Goal: Task Accomplishment & Management: Manage account settings

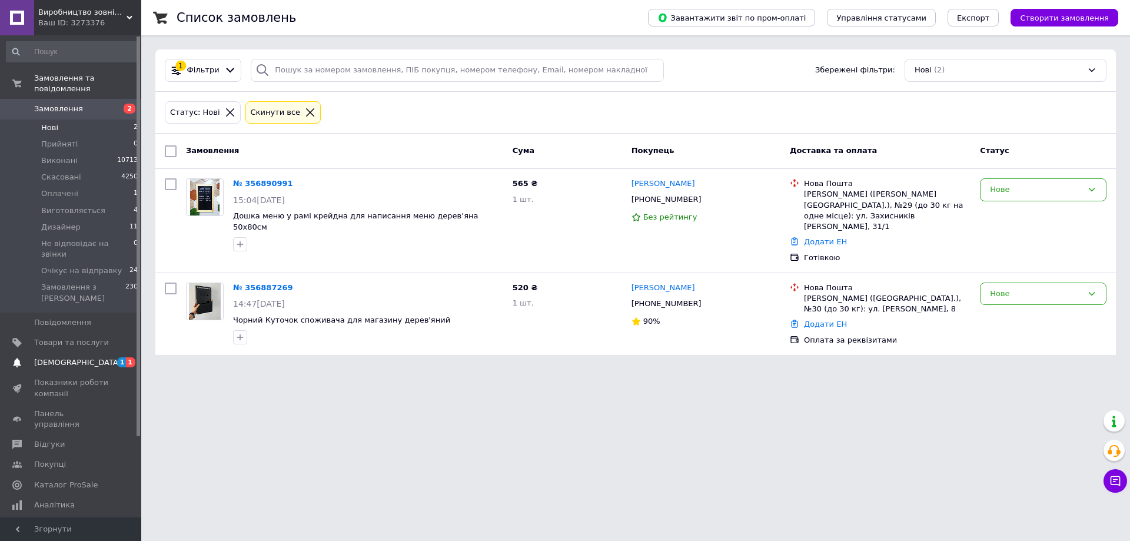
click at [52, 353] on link "[DEMOGRAPHIC_DATA] 1 1" at bounding box center [72, 363] width 145 height 20
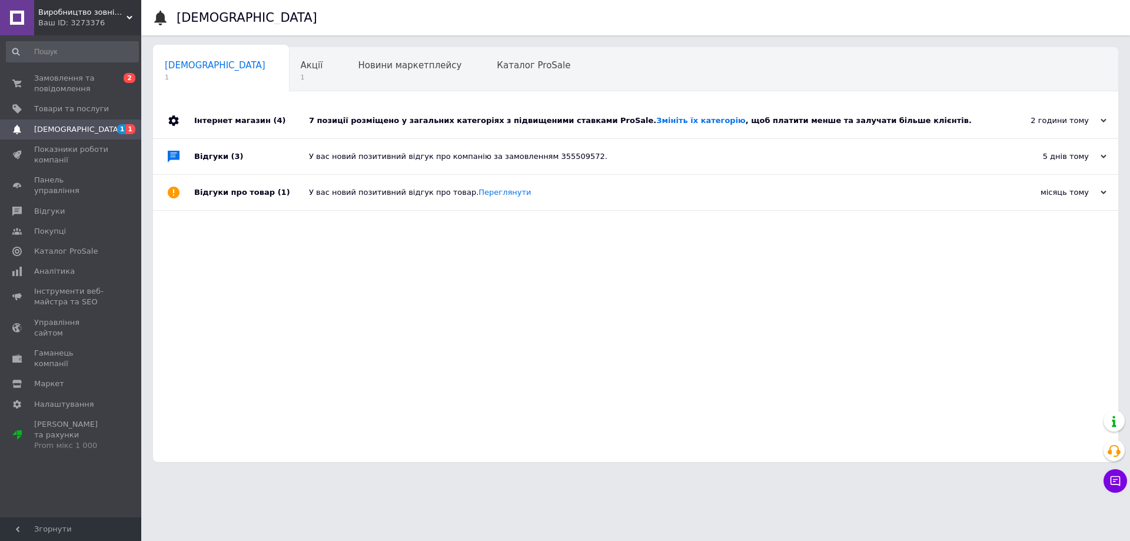
click at [656, 131] on div "7 позиції розміщено у загальних категоріях з підвищеними ставками ProSale. Змін…" at bounding box center [649, 120] width 680 height 35
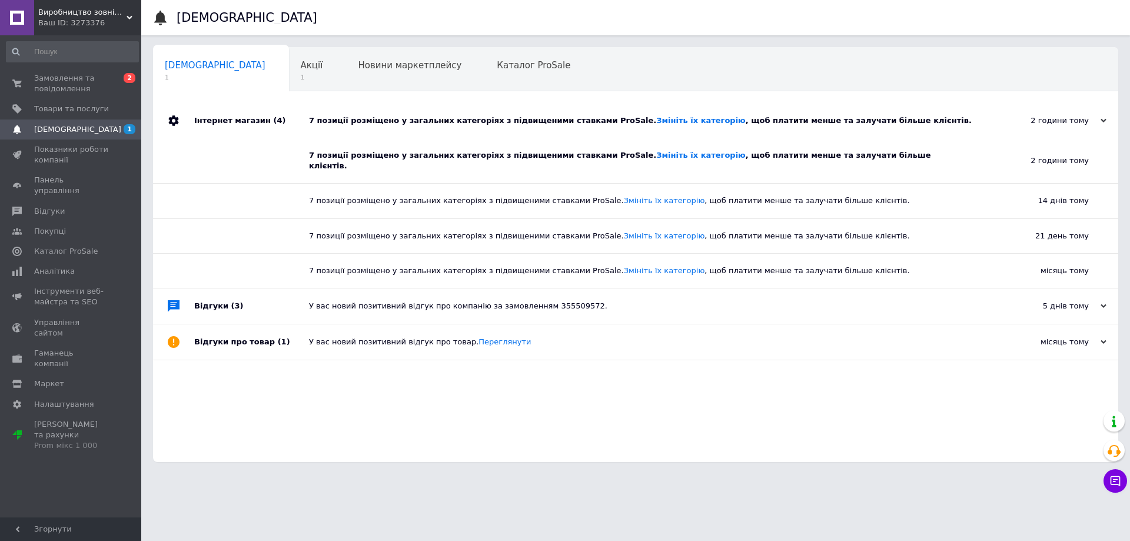
click at [634, 161] on div "7 позиції розміщено у загальних категоріях з підвищеними ставками ProSale. Змін…" at bounding box center [640, 160] width 662 height 21
click at [656, 151] on link "Змініть їх категорію" at bounding box center [700, 155] width 89 height 9
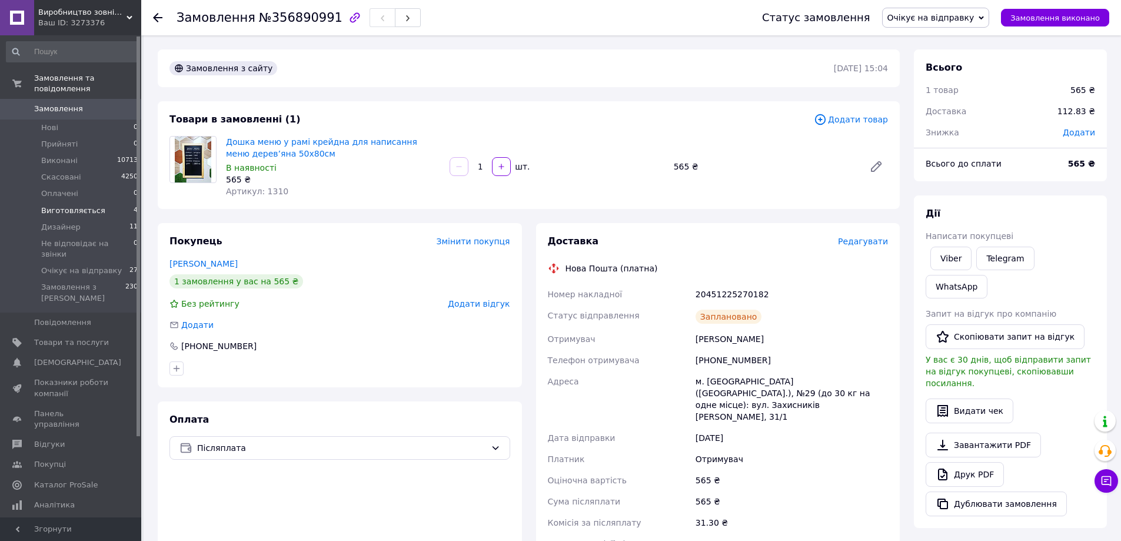
click at [75, 205] on span "Виготовляється" at bounding box center [73, 210] width 64 height 11
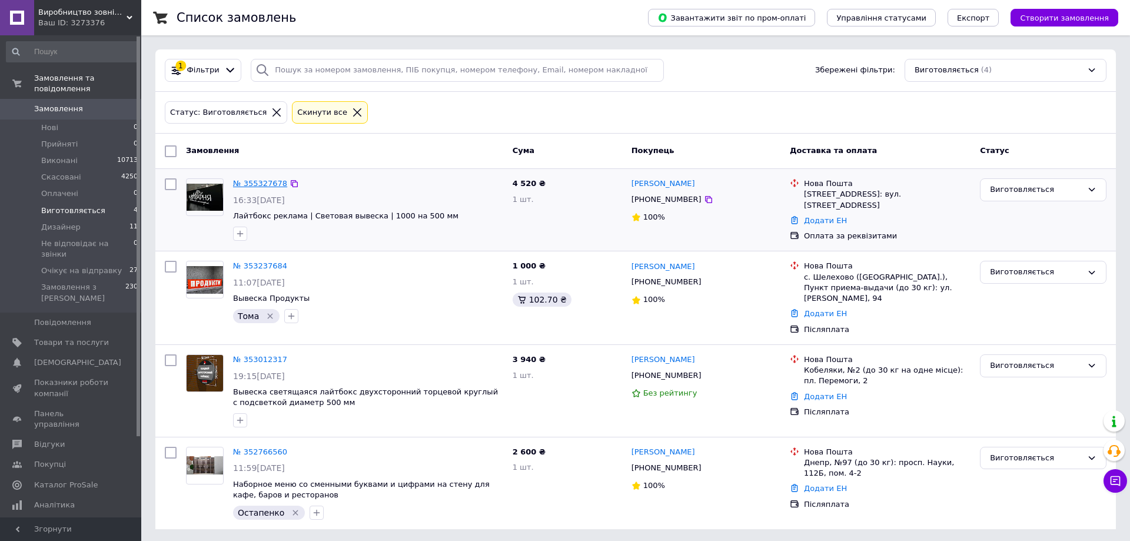
click at [271, 186] on link "№ 355327678" at bounding box center [260, 183] width 54 height 9
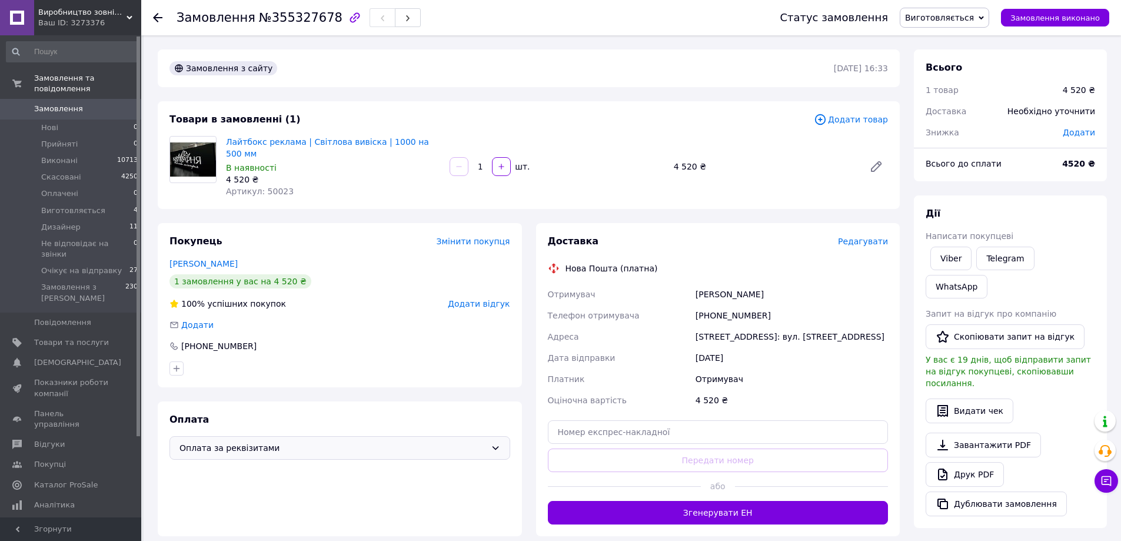
click at [495, 446] on icon at bounding box center [495, 448] width 6 height 4
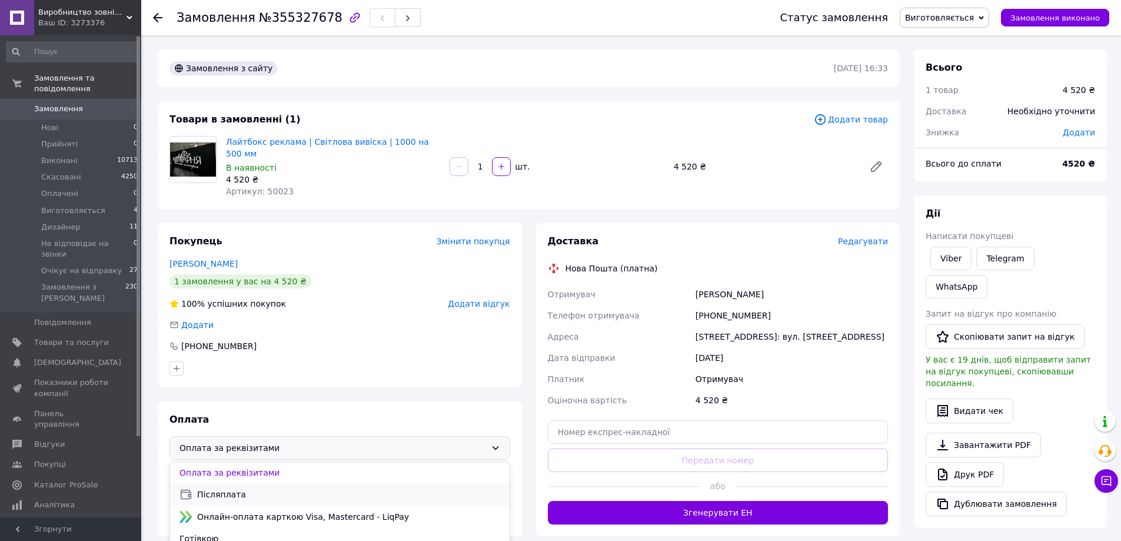
click at [225, 488] on span "Післяплата" at bounding box center [348, 494] width 303 height 12
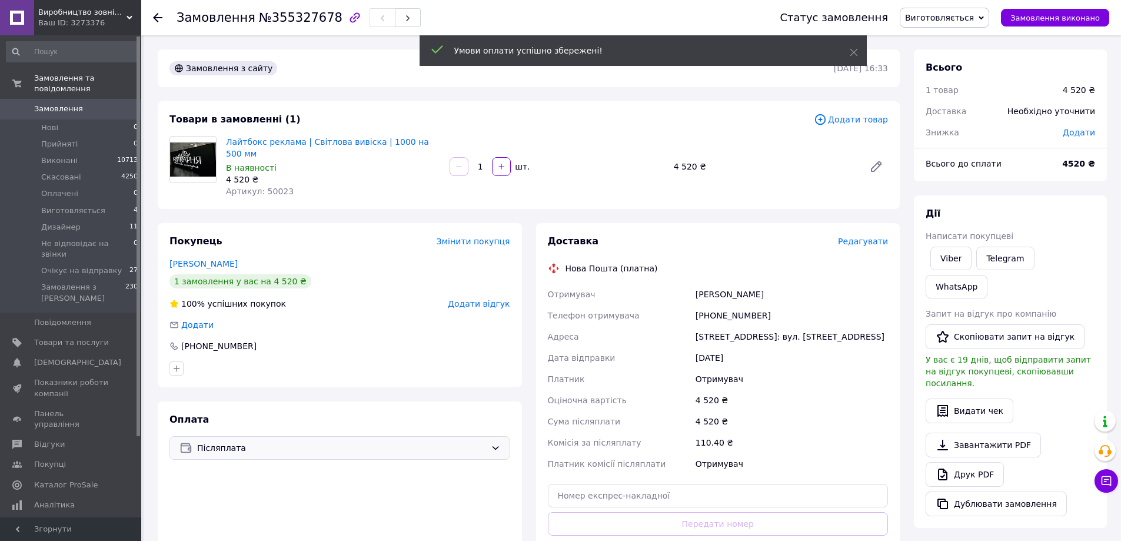
click at [855, 237] on span "Редагувати" at bounding box center [863, 241] width 50 height 9
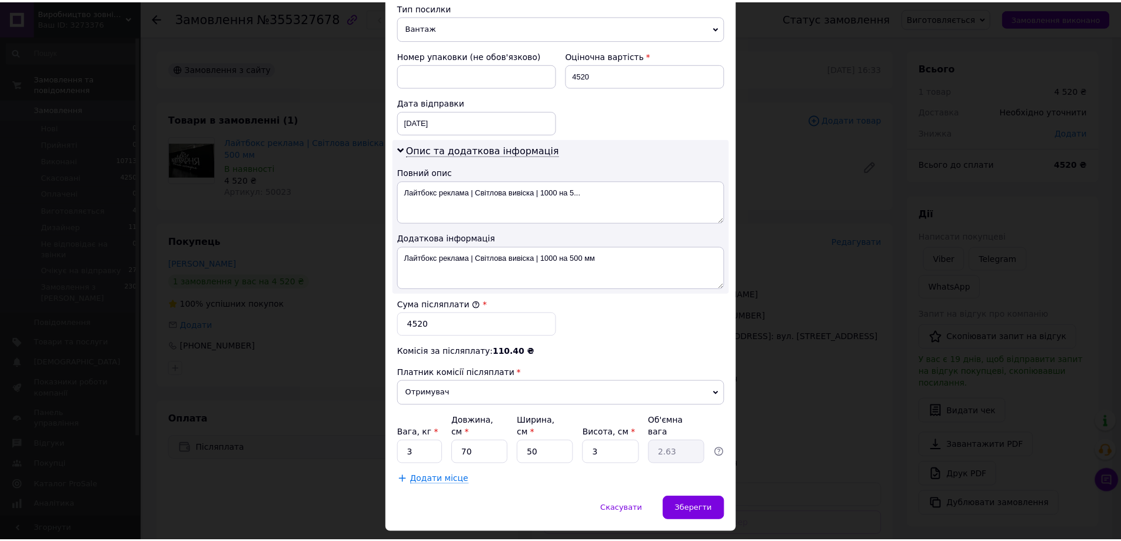
scroll to position [489, 0]
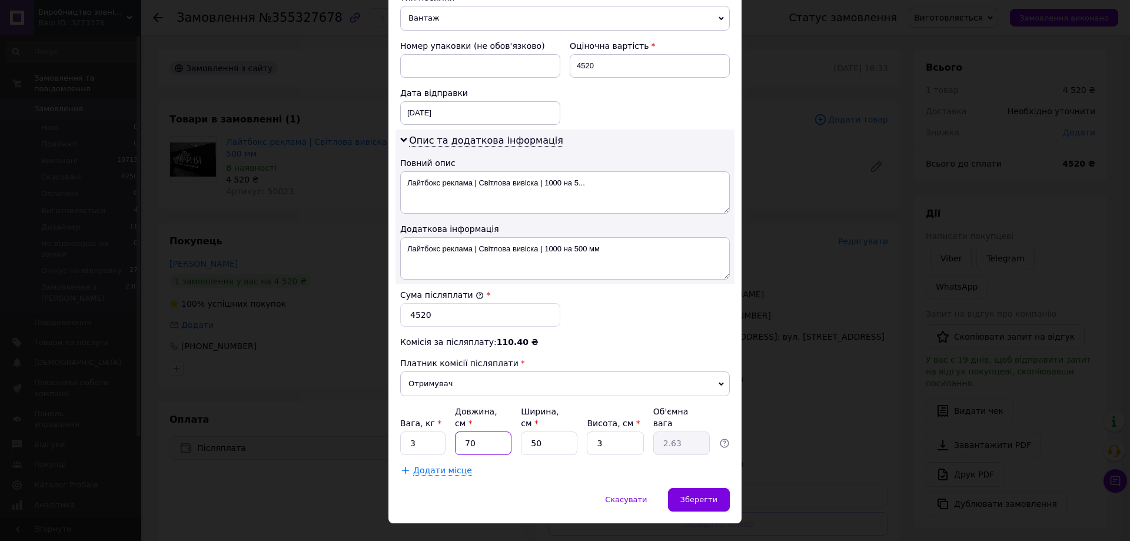
click at [481, 431] on input "70" at bounding box center [483, 443] width 57 height 24
type input "7"
type input "0.26"
type input "1"
type input "0.1"
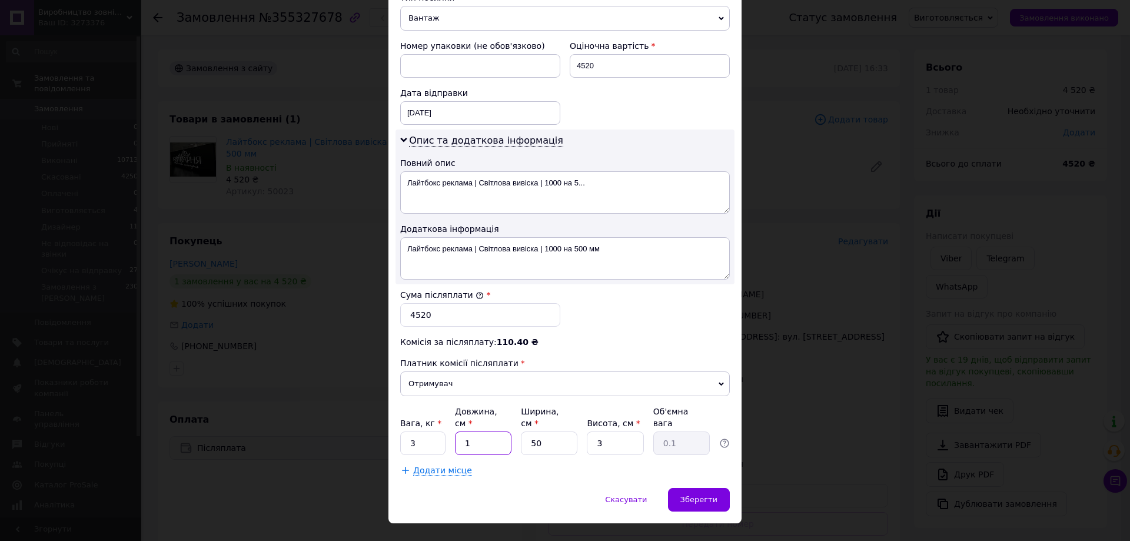
type input "10"
type input "0.38"
type input "100"
type input "3.75"
type input "100"
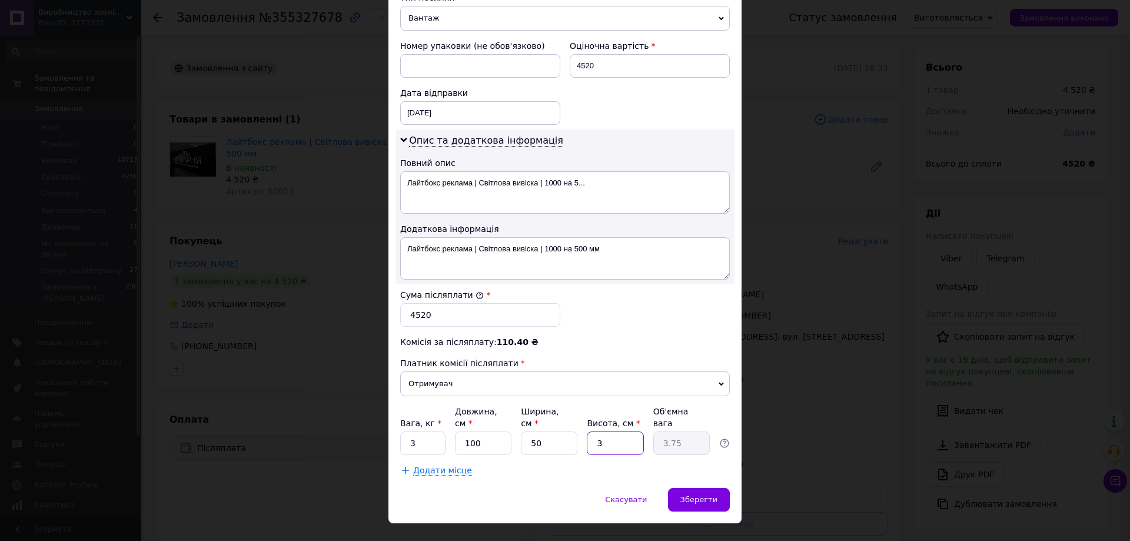
click at [616, 431] on input "3" at bounding box center [615, 443] width 57 height 24
type input "1"
type input "1.25"
type input "12"
type input "15"
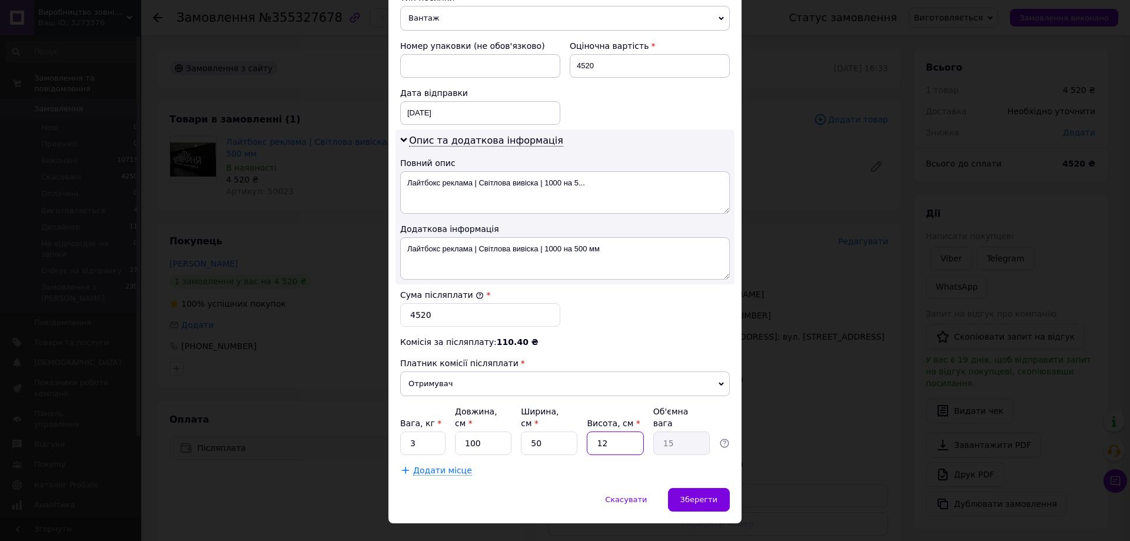
type input "12"
click at [437, 303] on input "4520" at bounding box center [480, 315] width 160 height 24
click at [411, 303] on input "4520" at bounding box center [480, 315] width 160 height 24
type input "2520"
click at [707, 495] on span "Зберегти" at bounding box center [698, 499] width 37 height 9
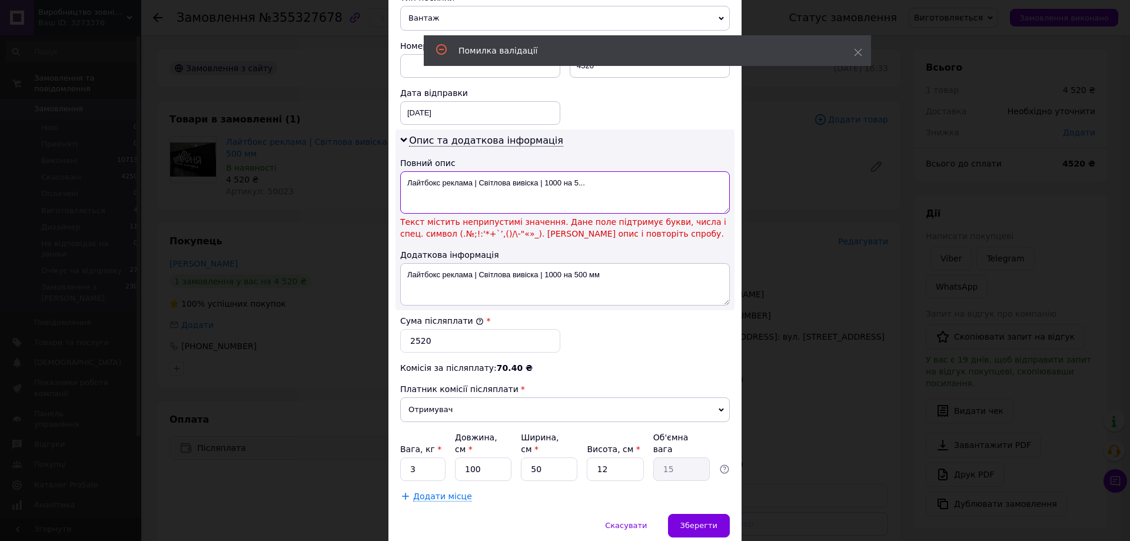
click at [586, 171] on textarea "Лайтбокс реклама | Світлова вивіска | 1000 на 5..." at bounding box center [565, 192] width 330 height 42
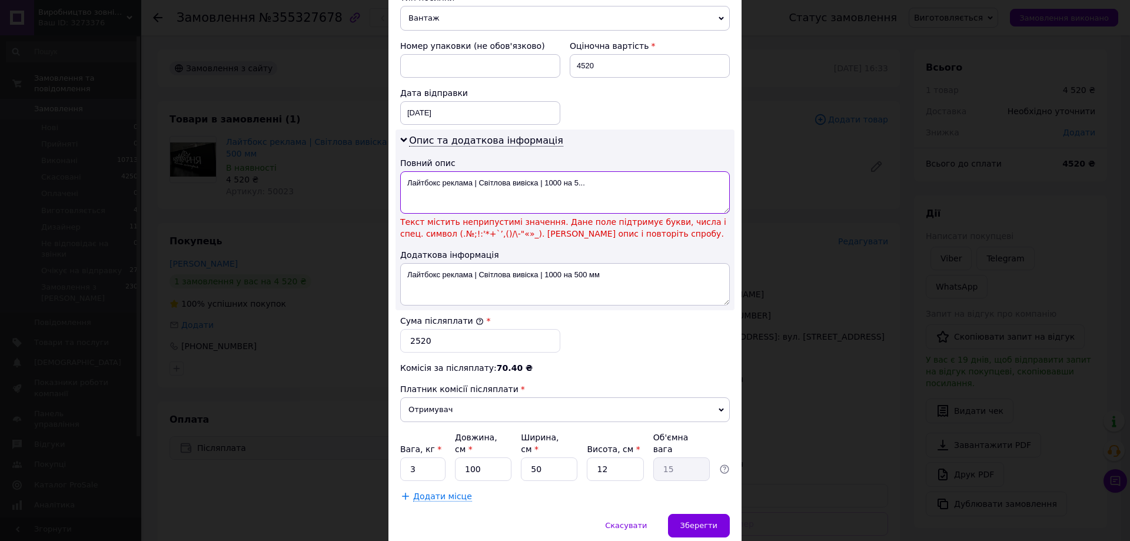
drag, startPoint x: 537, startPoint y: 171, endPoint x: 477, endPoint y: 167, distance: 60.8
click at [477, 171] on textarea "Лайтбокс реклама | Світлова вивіска | 1000 на 5..." at bounding box center [565, 192] width 330 height 42
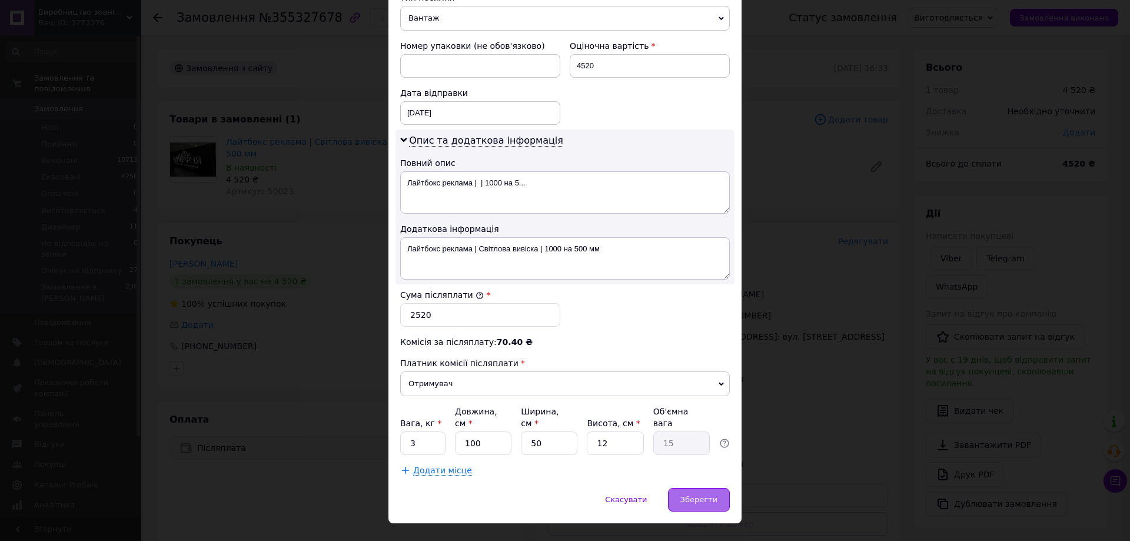
click at [687, 495] on span "Зберегти" at bounding box center [698, 499] width 37 height 9
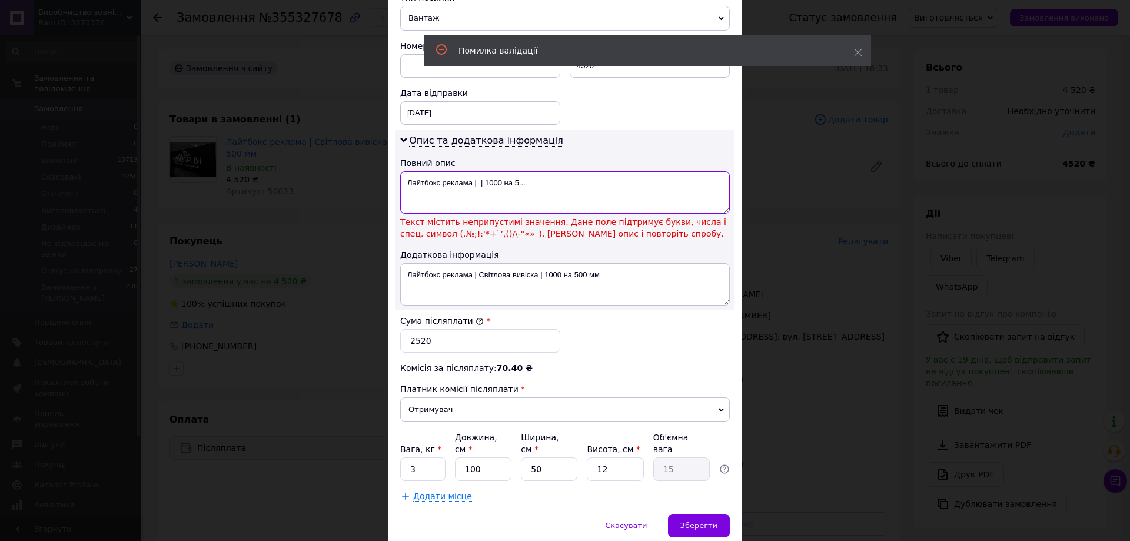
click at [483, 172] on textarea "Лайтбокс реклама | | 1000 на 5..." at bounding box center [565, 192] width 330 height 42
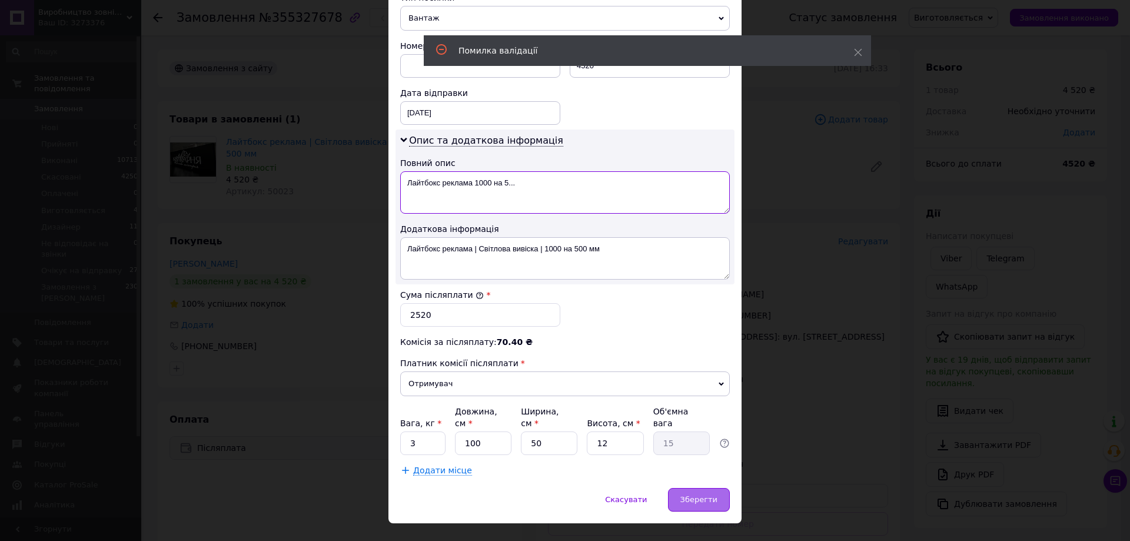
type textarea "Лайтбокс реклама 1000 на 5..."
click at [706, 495] on span "Зберегти" at bounding box center [698, 499] width 37 height 9
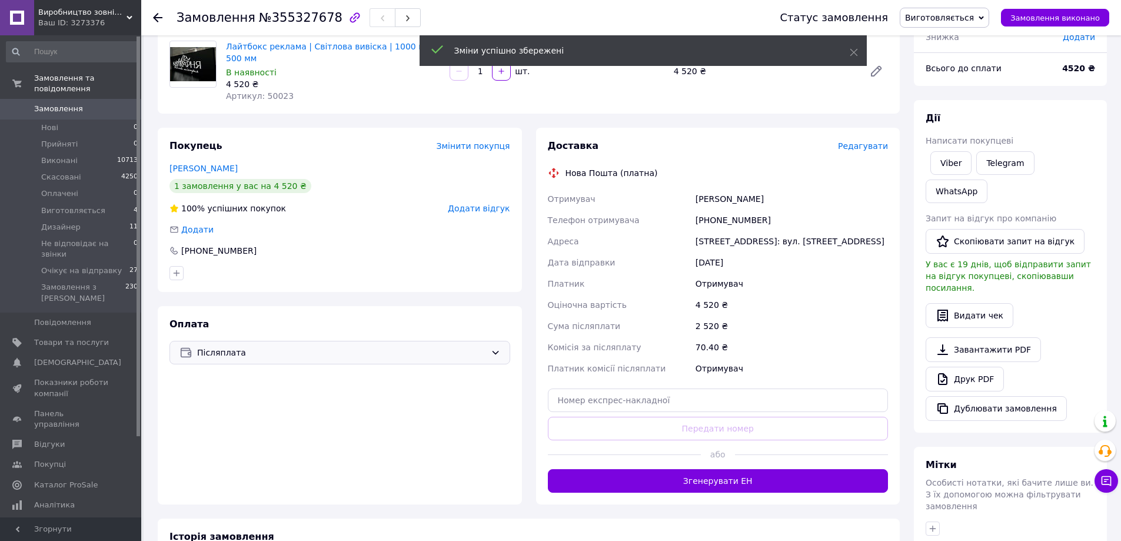
scroll to position [235, 0]
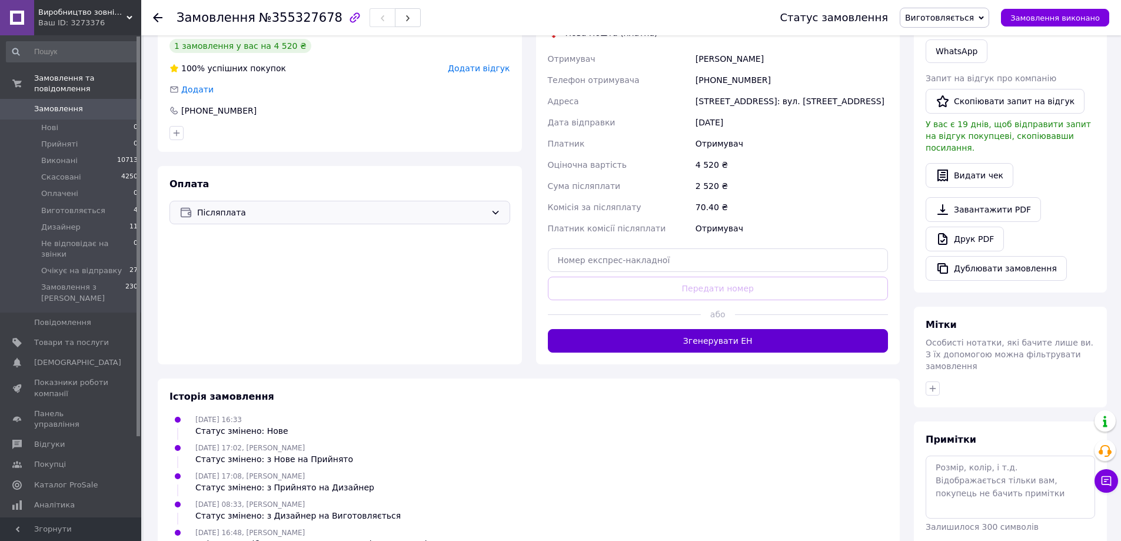
click at [710, 329] on button "Згенерувати ЕН" at bounding box center [718, 341] width 341 height 24
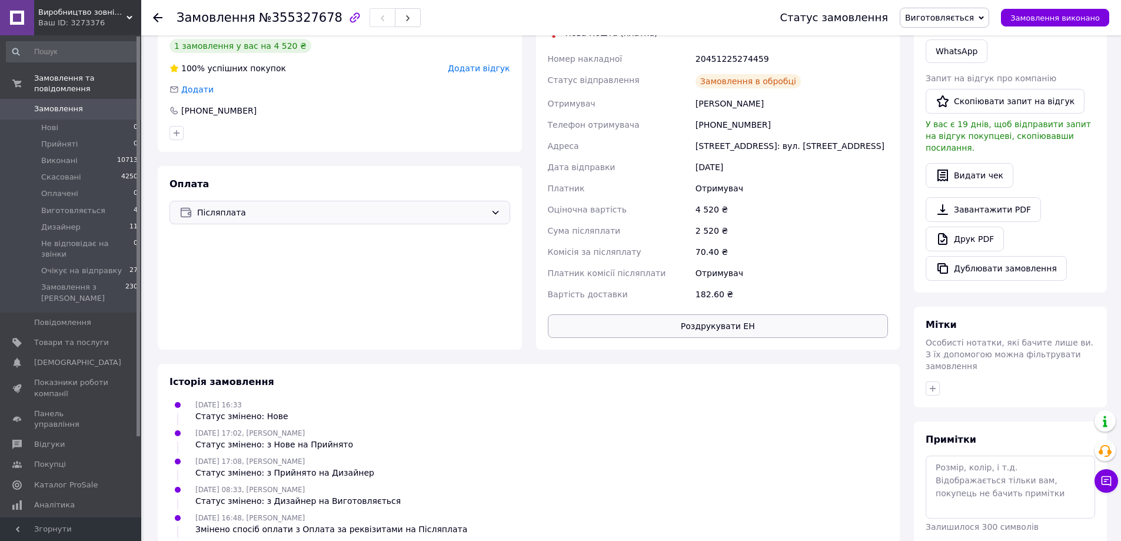
click at [755, 314] on button "Роздрукувати ЕН" at bounding box center [718, 326] width 341 height 24
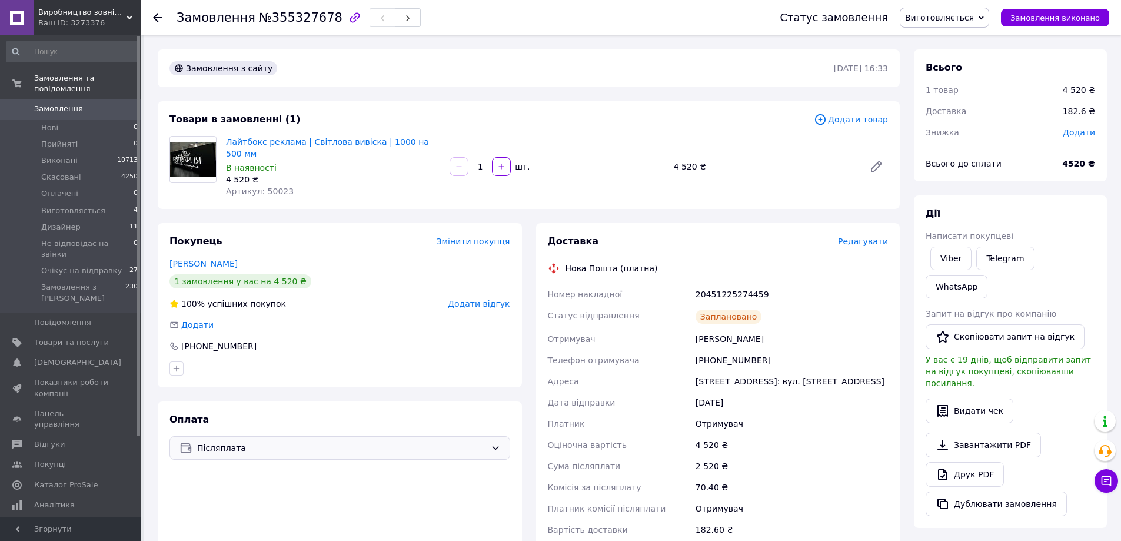
click at [961, 19] on span "Виготовляється" at bounding box center [939, 17] width 69 height 9
click at [967, 137] on li "Очікує на відправку" at bounding box center [953, 134] width 107 height 18
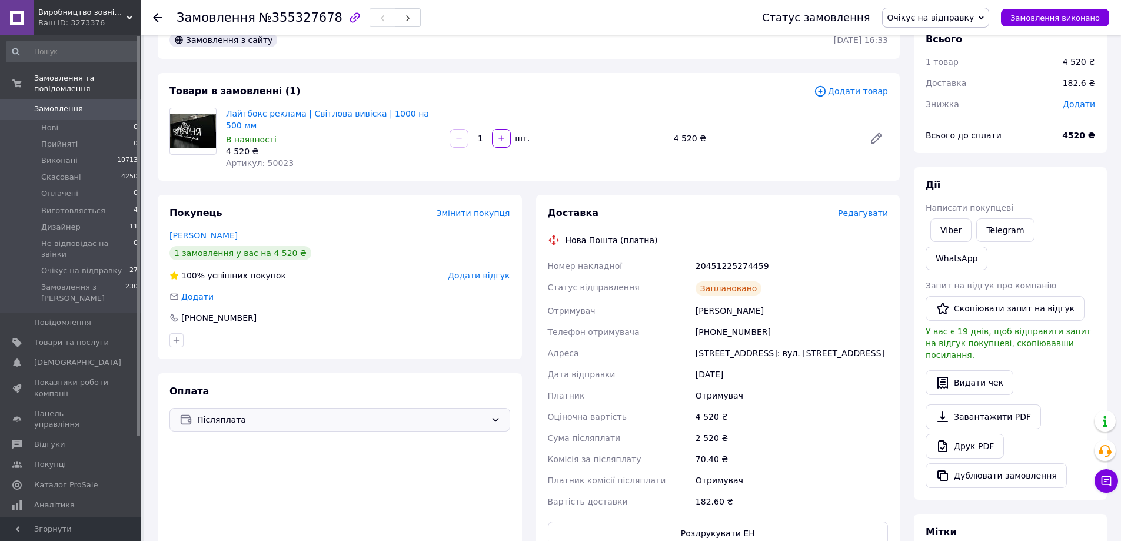
scroll to position [0, 0]
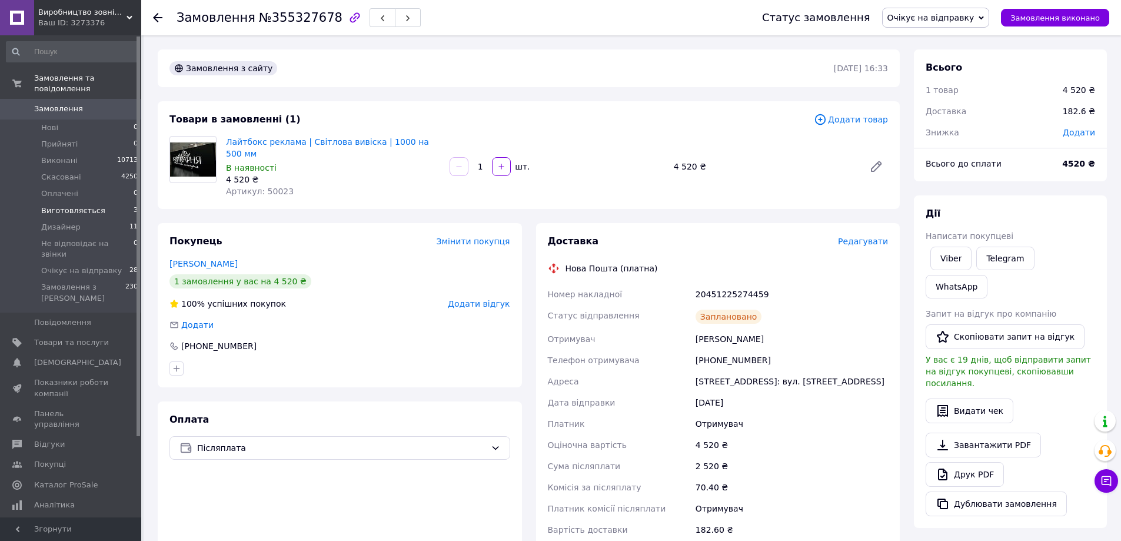
click at [88, 205] on span "Виготовляється" at bounding box center [73, 210] width 64 height 11
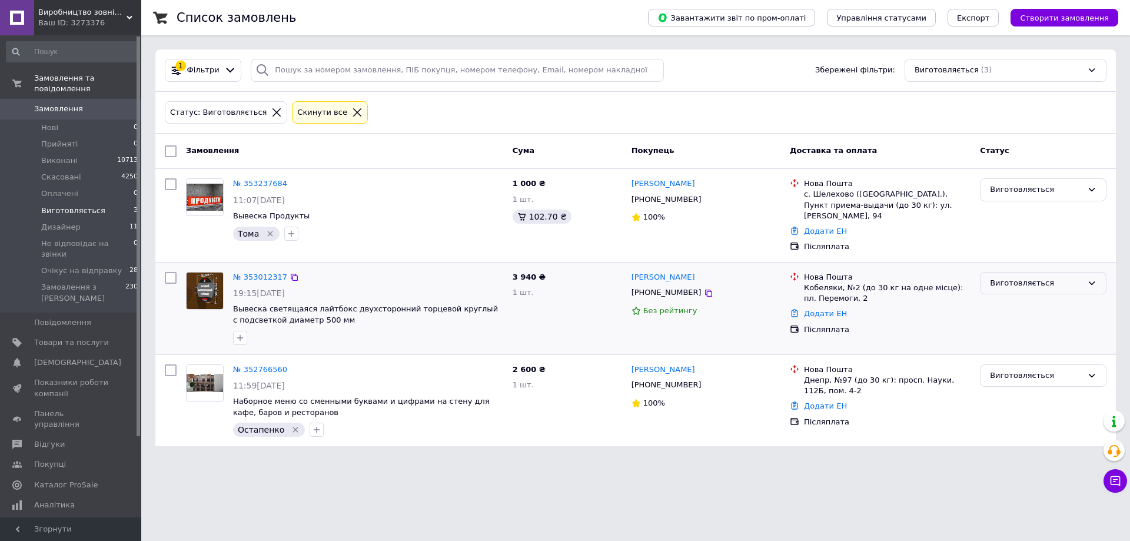
click at [1023, 277] on div "Виготовляється" at bounding box center [1036, 283] width 92 height 12
click at [1012, 323] on li "Виконано" at bounding box center [1043, 329] width 125 height 22
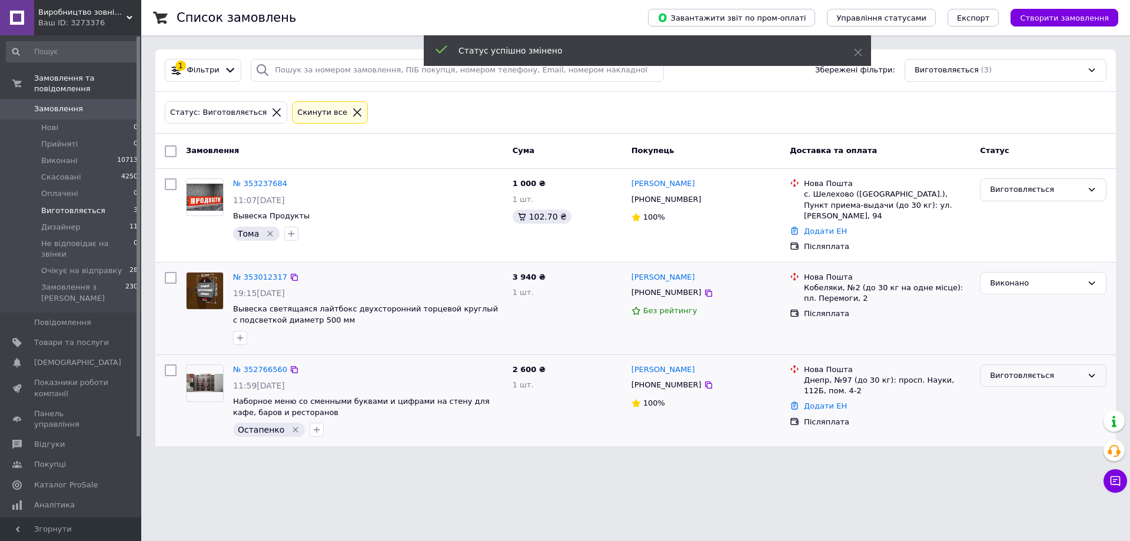
click at [1014, 370] on div "Виготовляється" at bounding box center [1036, 376] width 92 height 12
click at [1012, 411] on li "Виконано" at bounding box center [1043, 422] width 125 height 22
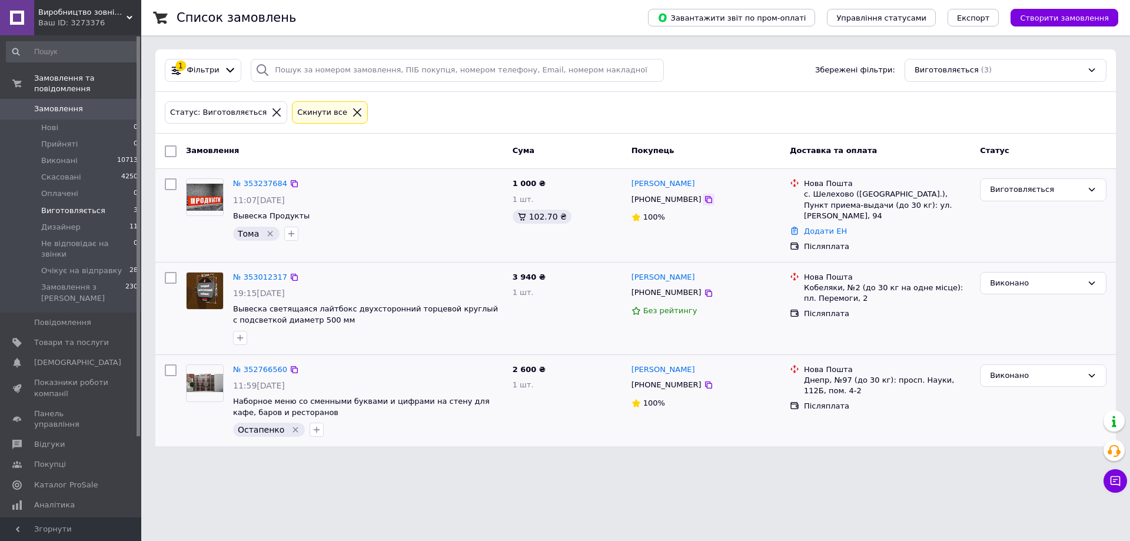
click at [704, 203] on icon at bounding box center [708, 199] width 9 height 9
click at [1042, 192] on div "Виготовляється" at bounding box center [1036, 190] width 92 height 12
click at [1001, 257] on li "Скасовано" at bounding box center [1043, 258] width 125 height 22
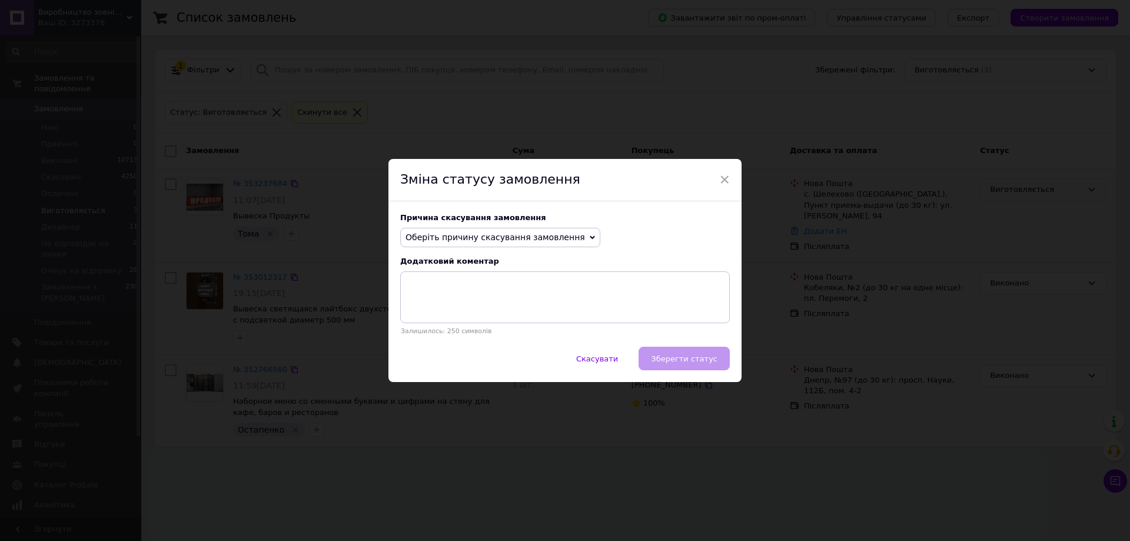
click at [529, 234] on span "Оберіть причину скасування замовлення" at bounding box center [496, 236] width 180 height 9
click at [426, 311] on li "На прохання покупця" at bounding box center [500, 310] width 199 height 16
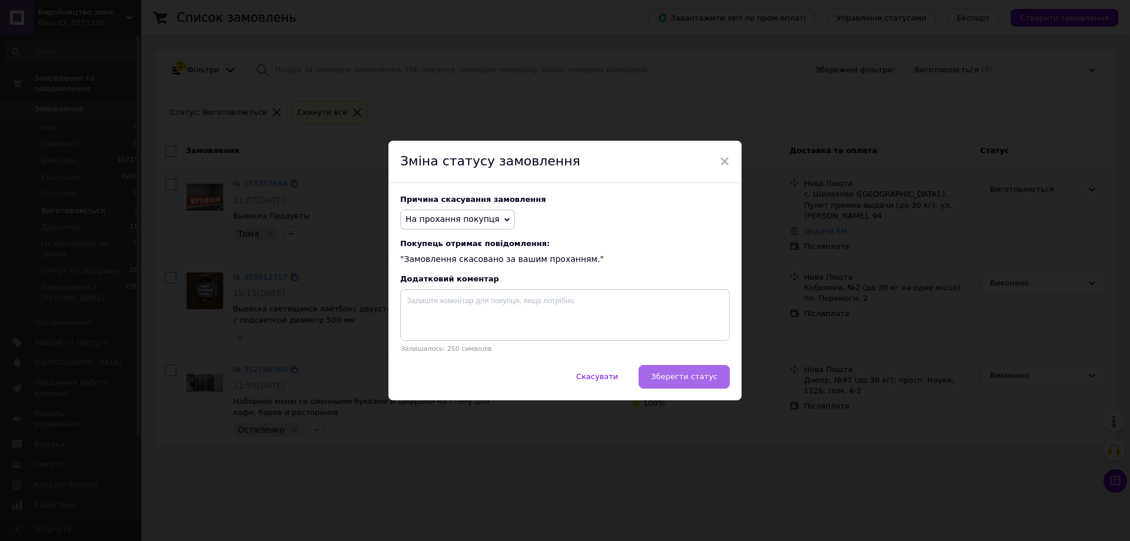
click at [707, 381] on span "Зберегти статус" at bounding box center [684, 376] width 67 height 9
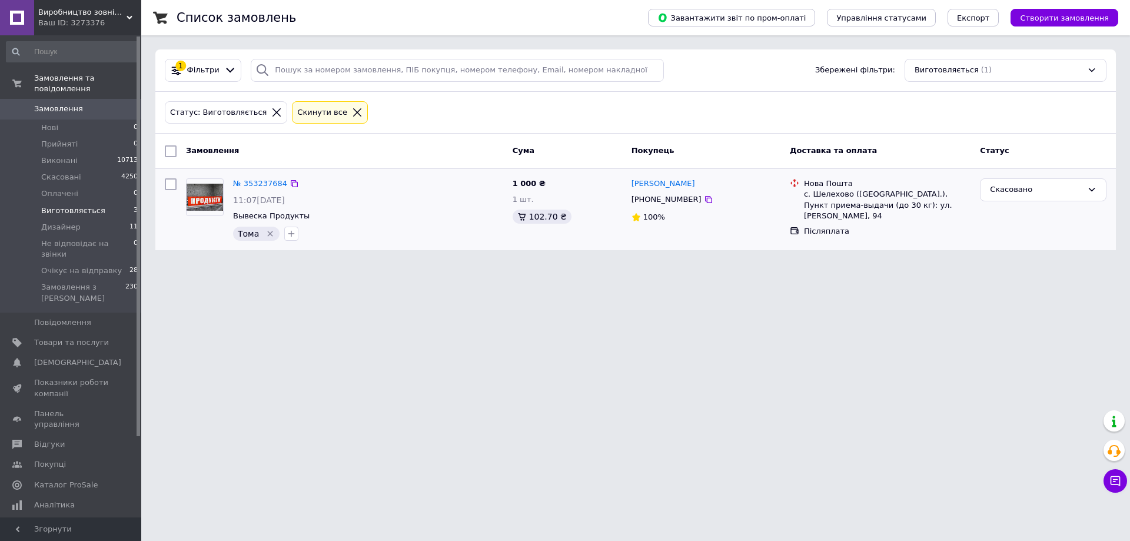
click at [422, 264] on html "Виробництво зовнішньої реклами і не тільки Ваш ID: 3273376 Сайт Виробництво зов…" at bounding box center [565, 132] width 1130 height 264
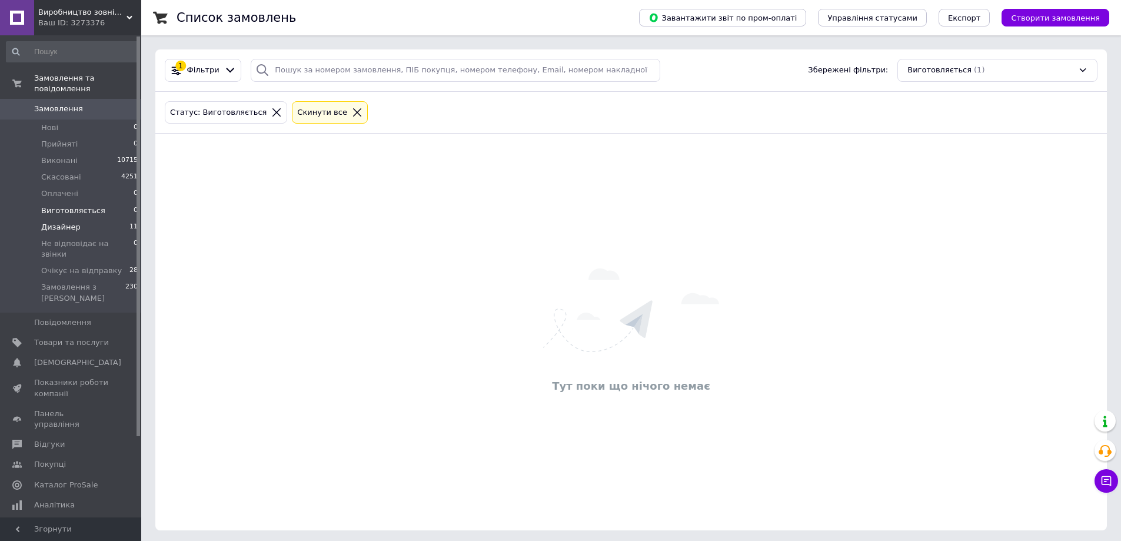
click at [85, 219] on li "Дизайнер 11" at bounding box center [72, 227] width 145 height 16
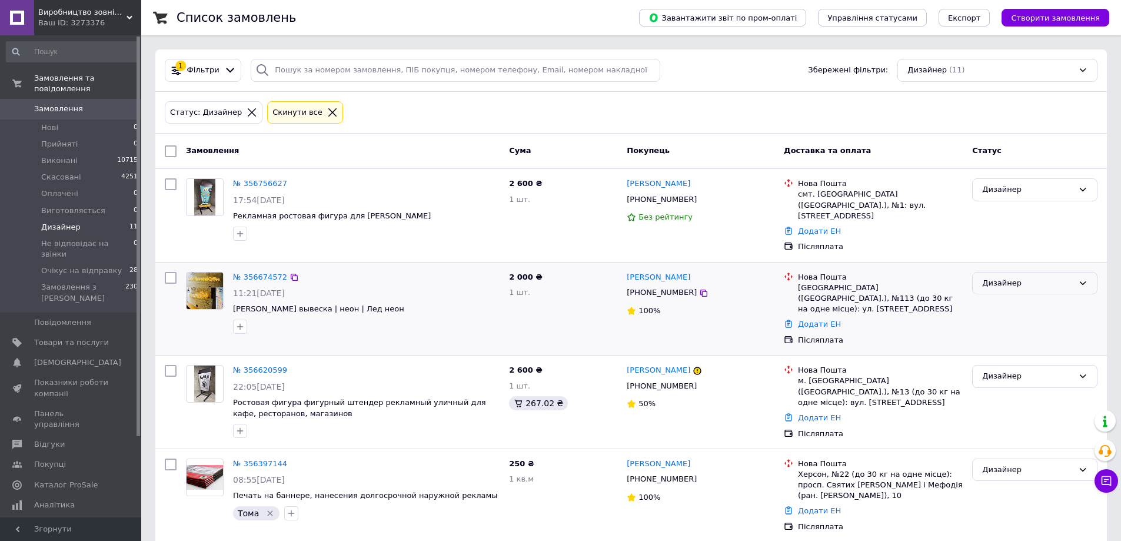
click at [1016, 277] on div "Дизайнер" at bounding box center [1027, 283] width 91 height 12
click at [1015, 330] on li "Виготовляється" at bounding box center [1035, 341] width 124 height 22
